Goal: Register for event/course

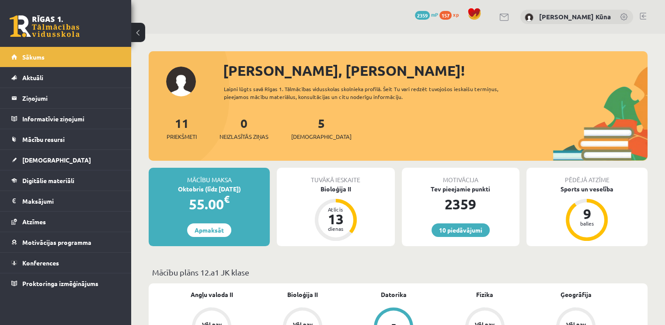
click at [53, 260] on span "Konferences" at bounding box center [40, 263] width 37 height 8
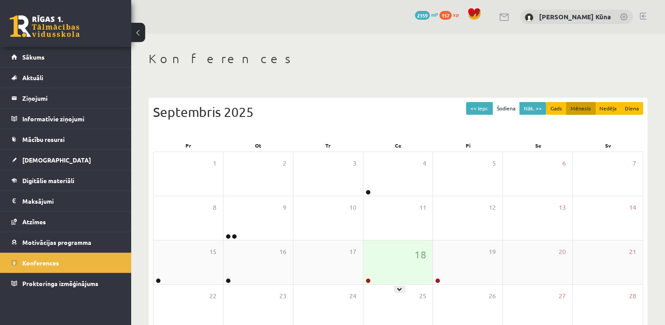
click at [404, 259] on div "18" at bounding box center [399, 262] width 70 height 44
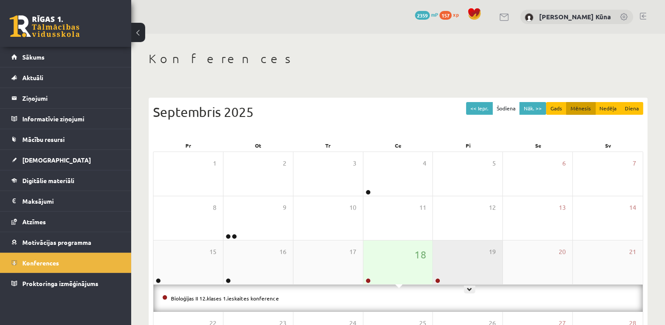
scroll to position [44, 0]
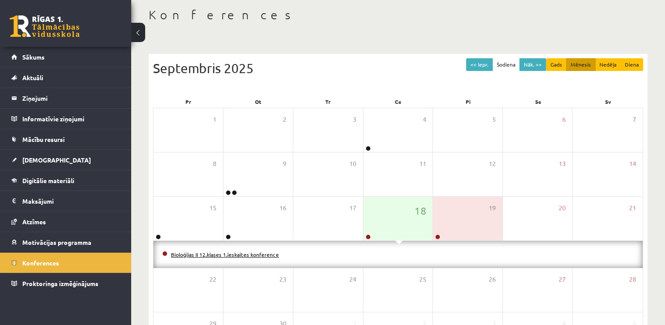
click at [215, 255] on link "Bioloģijas II 12.klases 1.ieskaites konference" at bounding box center [225, 254] width 108 height 7
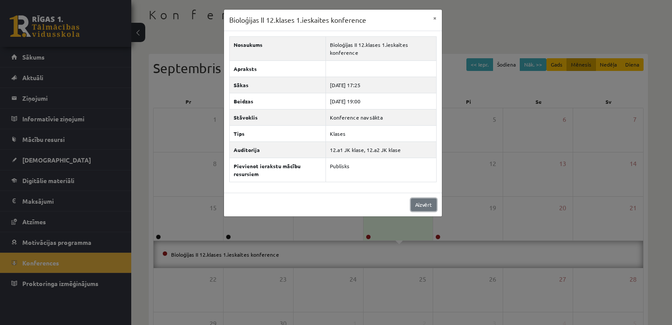
click at [429, 198] on link "Aizvērt" at bounding box center [424, 204] width 26 height 13
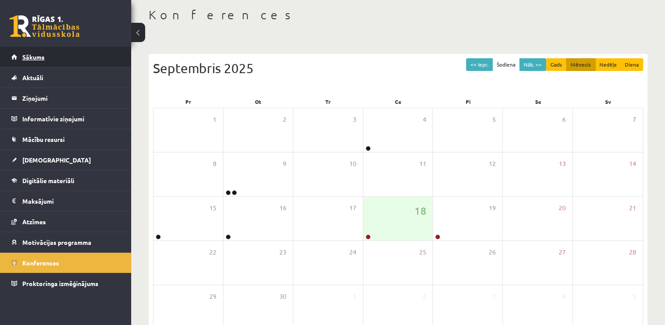
click at [93, 61] on link "Sākums" at bounding box center [65, 57] width 109 height 20
